Goal: Find specific page/section: Find specific page/section

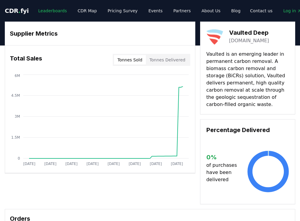
click at [50, 12] on link "Leaderboards" at bounding box center [52, 10] width 38 height 11
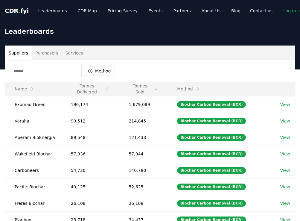
click at [41, 52] on button "Purchasers" at bounding box center [47, 53] width 30 height 14
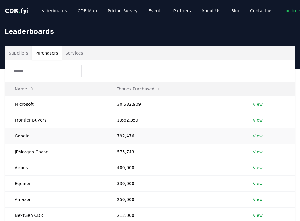
click at [23, 134] on td "Google" at bounding box center [56, 136] width 102 height 16
click at [256, 134] on link "View" at bounding box center [258, 136] width 10 height 6
